Goal: Find specific page/section: Find specific page/section

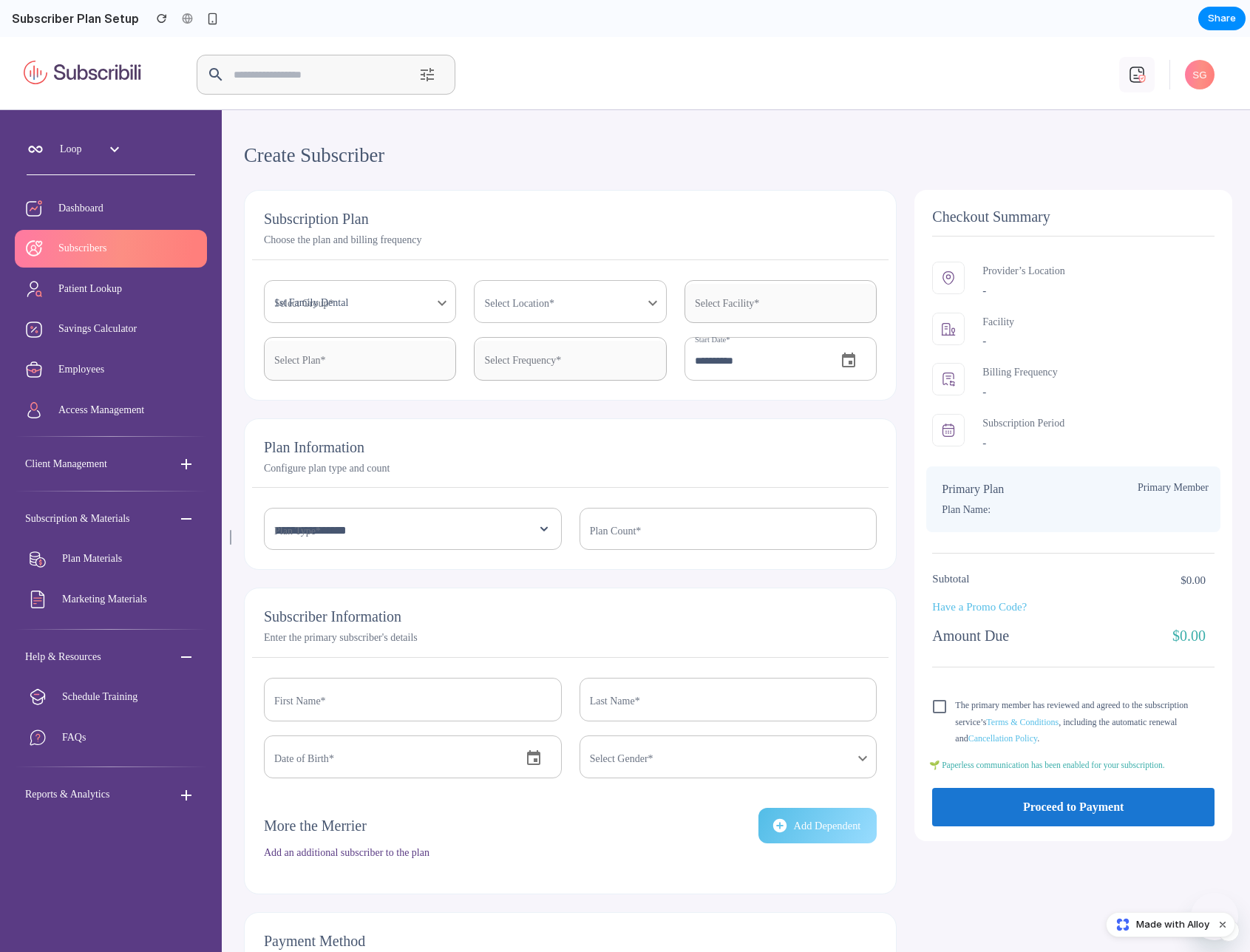
click at [508, 28] on section "Subscriber Plan Setup Share" at bounding box center [623, 18] width 1246 height 37
click at [660, 62] on div "​" at bounding box center [624, 74] width 960 height 46
click at [618, 44] on header "​ SG" at bounding box center [625, 73] width 1250 height 73
